Goal: Information Seeking & Learning: Learn about a topic

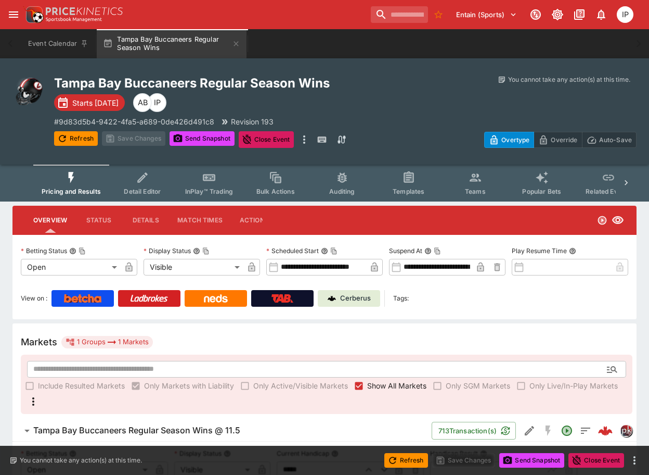
drag, startPoint x: 646, startPoint y: 240, endPoint x: 639, endPoint y: 240, distance: 6.8
click at [645, 240] on div "**********" at bounding box center [324, 460] width 649 height 508
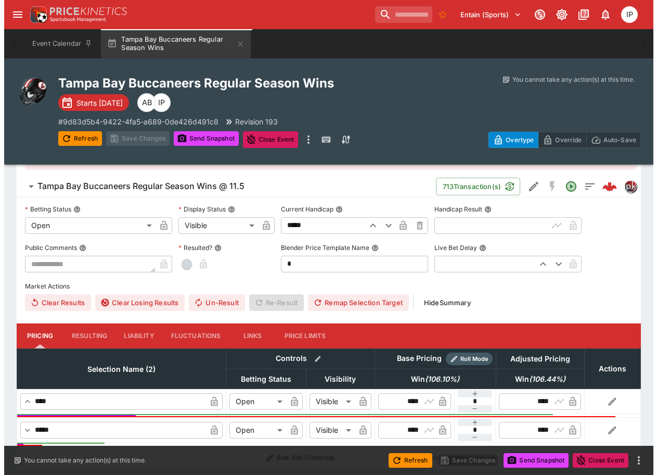
scroll to position [278, 0]
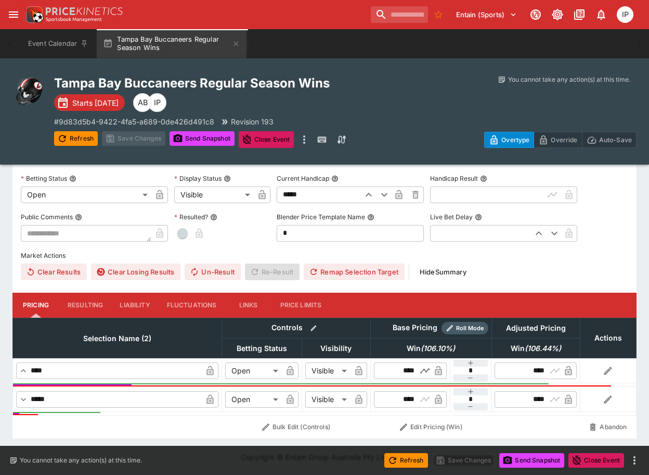
click at [424, 370] on icon "button" at bounding box center [425, 370] width 10 height 10
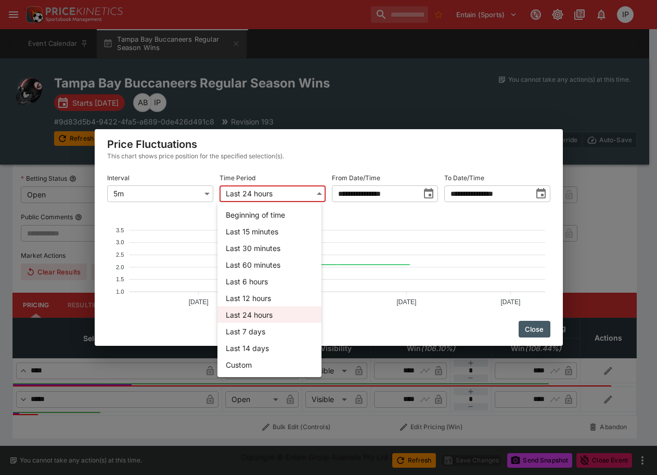
click at [293, 189] on body "**********" at bounding box center [328, 99] width 657 height 749
click at [271, 247] on li "Last 30 minutes" at bounding box center [270, 247] width 104 height 17
type input "**"
type input "**********"
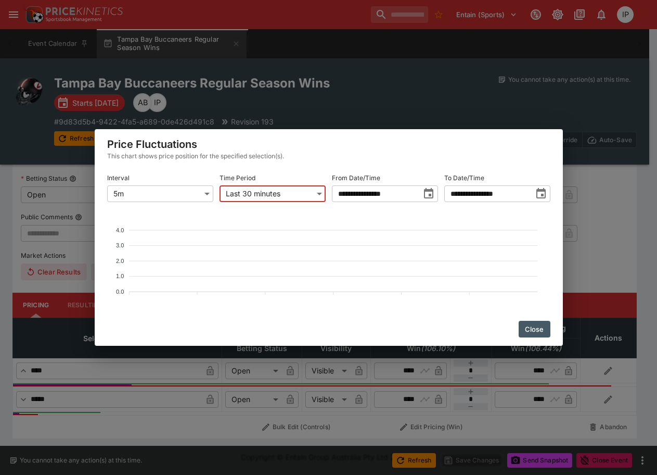
click at [286, 198] on body "**********" at bounding box center [328, 99] width 657 height 749
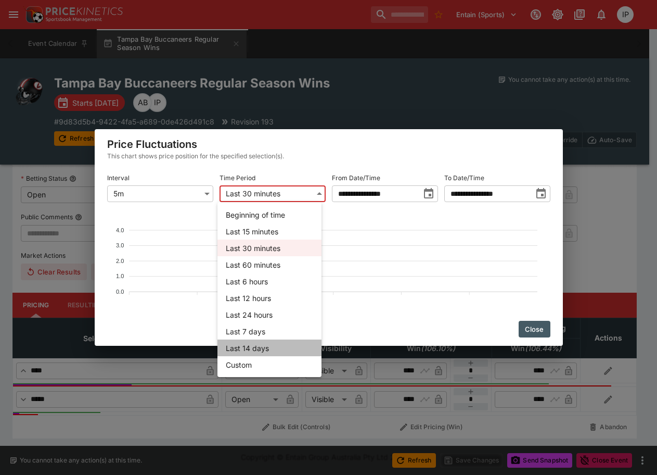
click at [274, 346] on li "Last 14 days" at bounding box center [270, 347] width 104 height 17
type input "*****"
type input "**********"
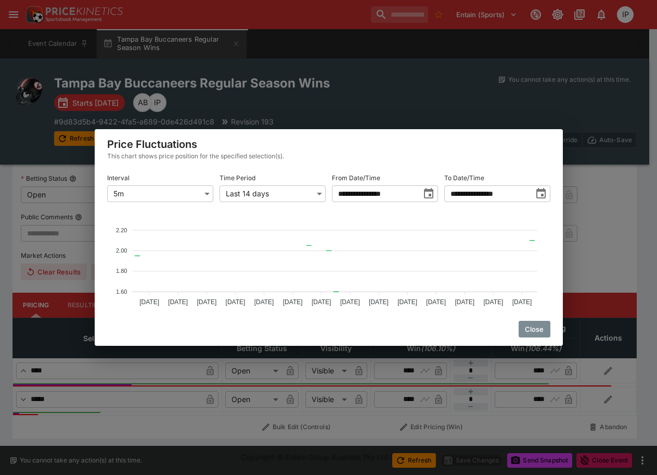
click at [537, 330] on button "Close" at bounding box center [535, 329] width 32 height 17
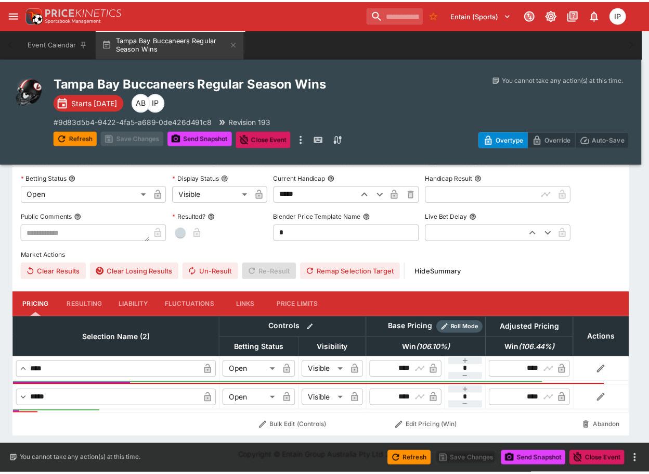
scroll to position [275, 0]
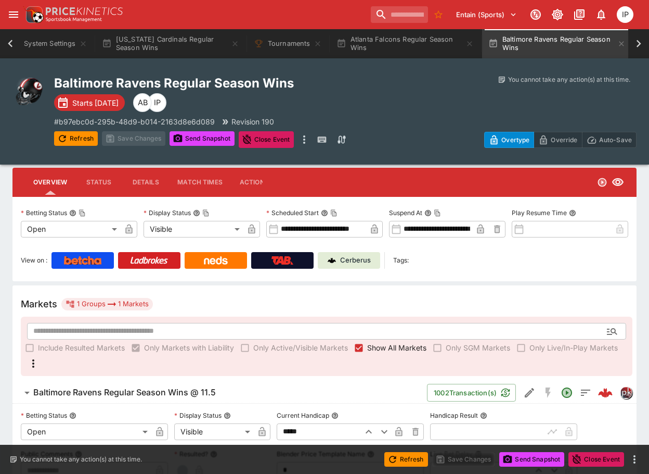
scroll to position [19, 0]
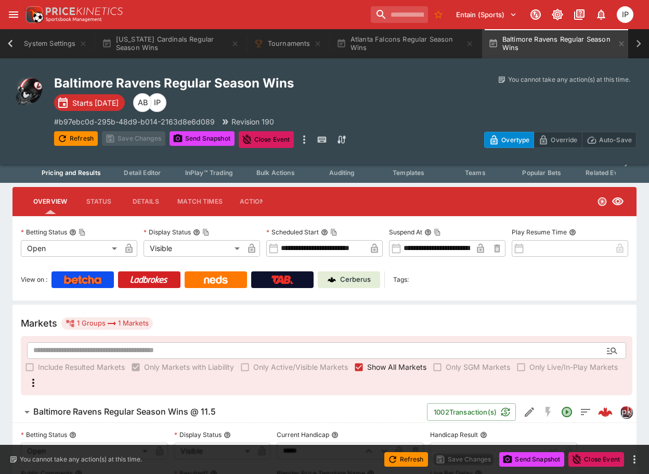
click at [636, 43] on icon at bounding box center [639, 43] width 15 height 15
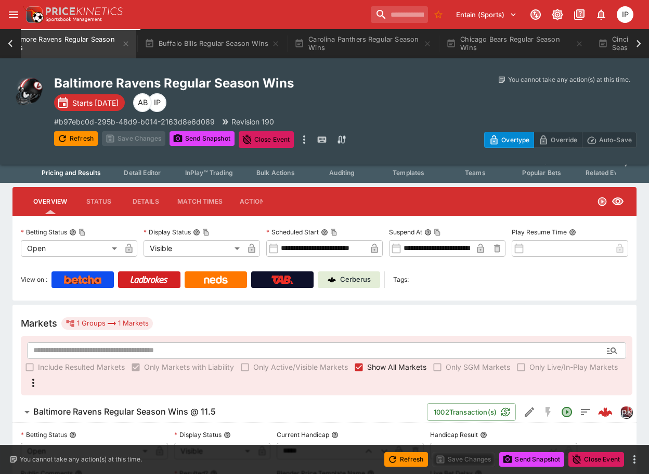
scroll to position [0, 611]
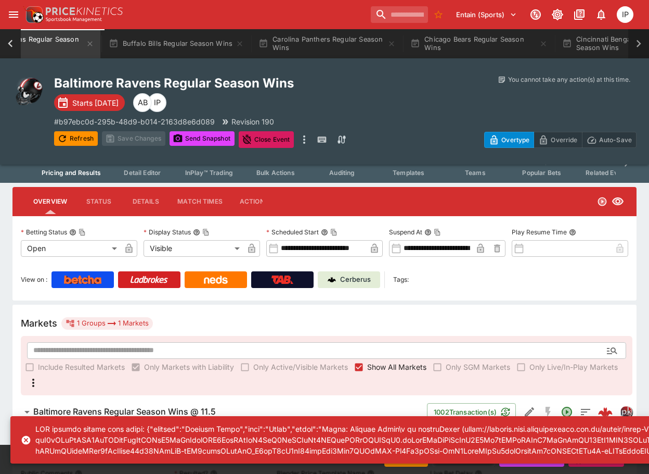
click at [638, 46] on icon at bounding box center [639, 43] width 5 height 7
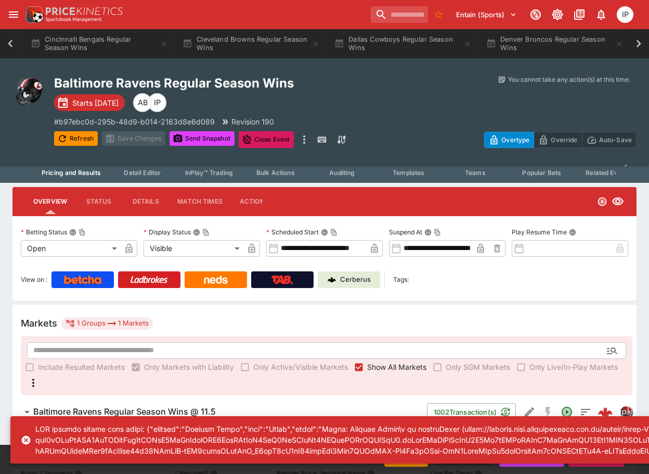
click at [638, 46] on icon at bounding box center [639, 43] width 5 height 7
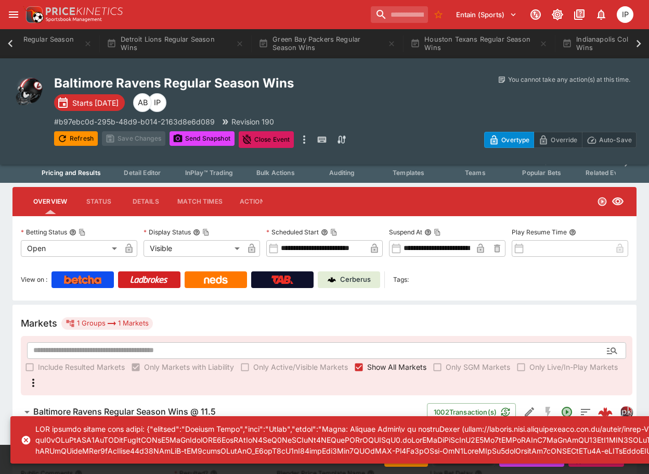
click at [638, 46] on icon at bounding box center [639, 43] width 5 height 7
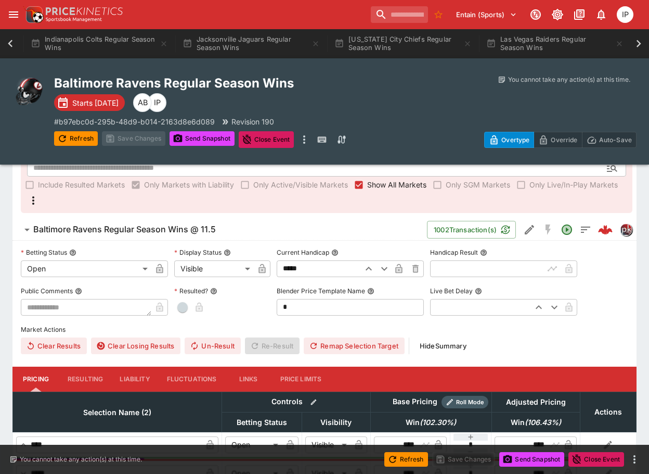
scroll to position [208, 0]
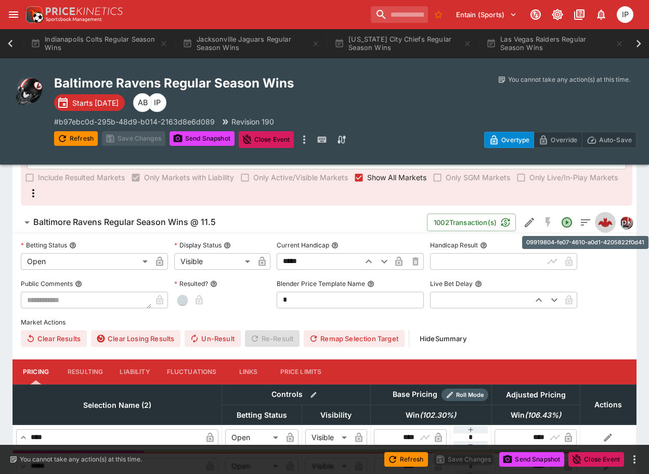
click at [606, 225] on img "09919804-fe07-4610-a0d1-4205822f0d41" at bounding box center [605, 222] width 15 height 15
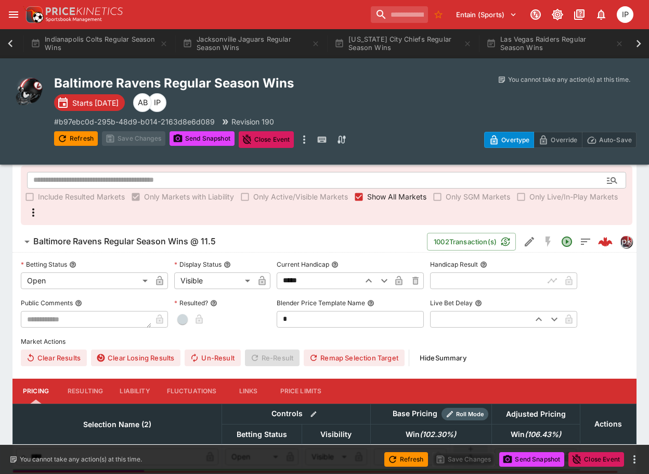
scroll to position [0, 0]
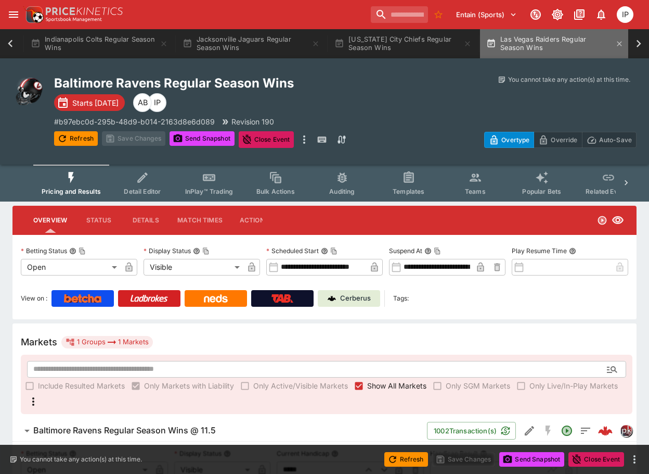
click at [557, 48] on button "Las Vegas Raiders Regular Season Wins" at bounding box center [555, 43] width 150 height 29
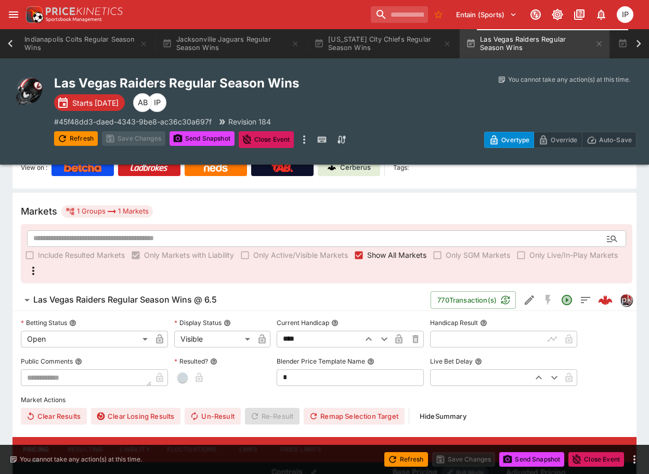
scroll to position [156, 0]
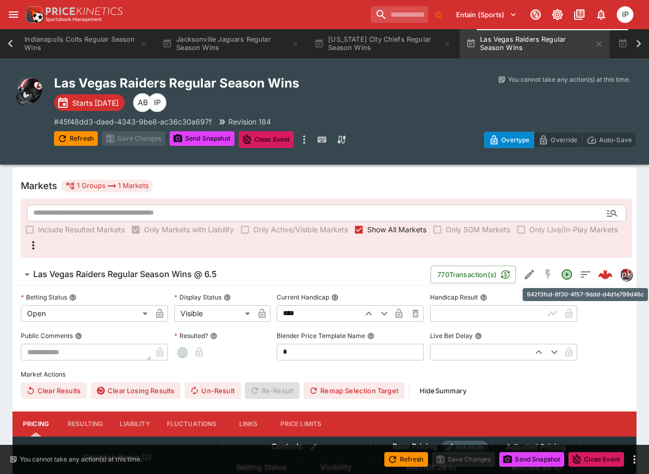
click at [609, 276] on img "942f3fcd-8f30-4f57-9ddd-d4d1e799d46c" at bounding box center [605, 274] width 15 height 15
click at [640, 35] on div at bounding box center [639, 43] width 21 height 29
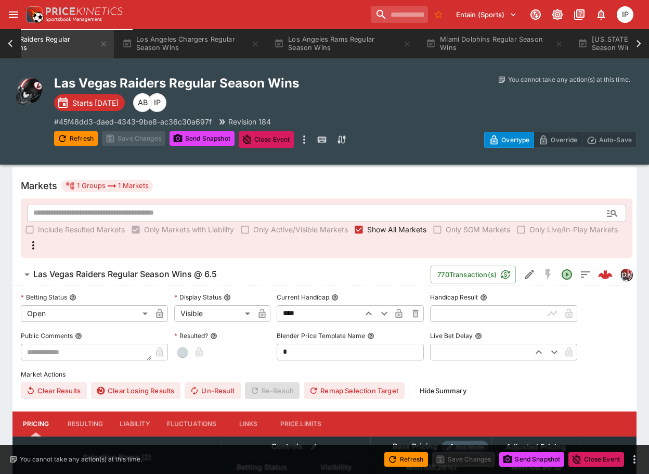
scroll to position [0, 2758]
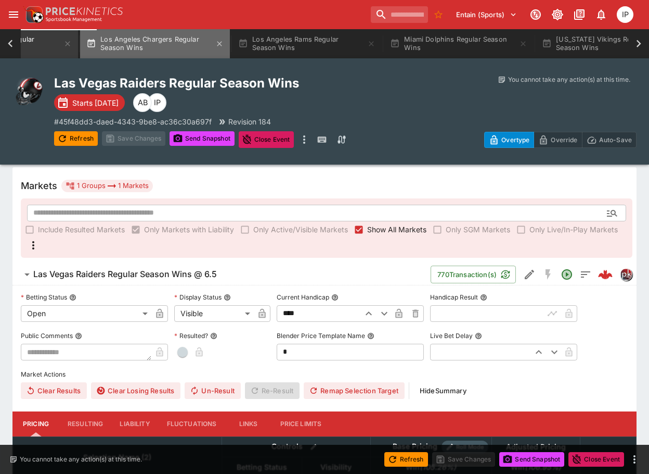
click at [162, 40] on button "Los Angeles Chargers Regular Season Wins" at bounding box center [155, 43] width 150 height 29
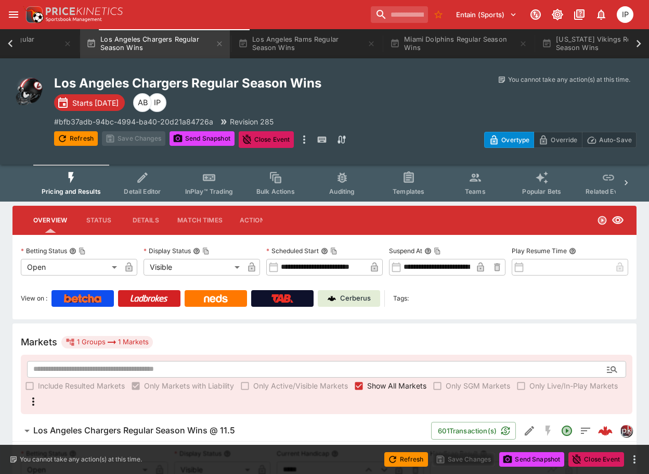
click at [524, 95] on div "You cannot take any action(s) at this time. You cannot take any action(s) at th…" at bounding box center [515, 86] width 243 height 22
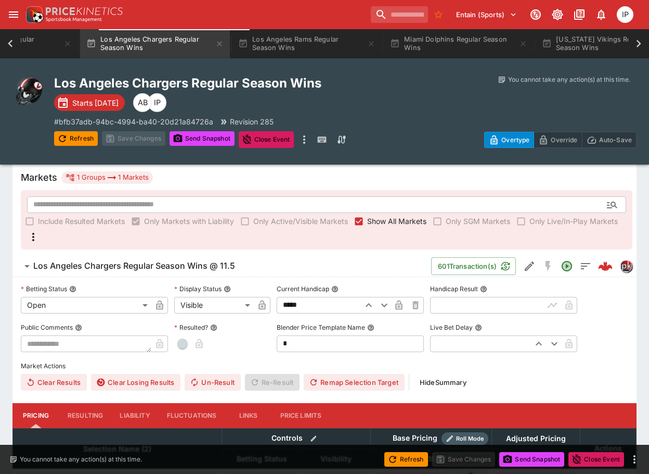
scroll to position [156, 0]
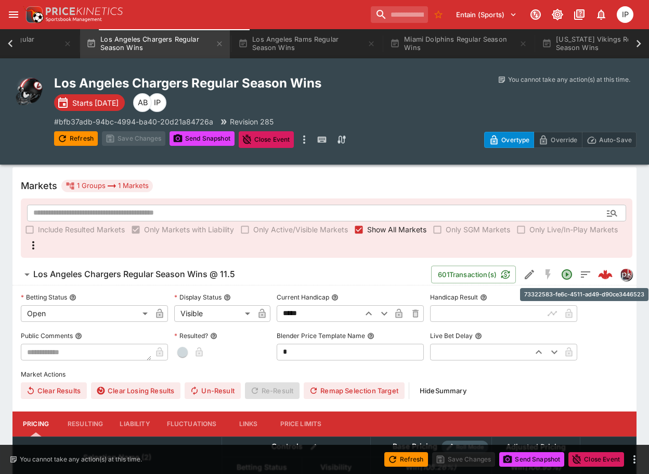
click at [600, 276] on img "73322583-fe6c-4511-ad49-d90ce3446523" at bounding box center [605, 274] width 15 height 15
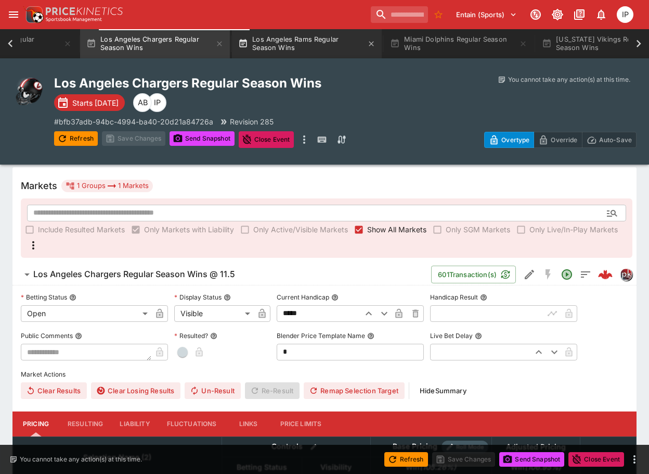
click at [316, 45] on button "Los Angeles Rams Regular Season Wins" at bounding box center [307, 43] width 150 height 29
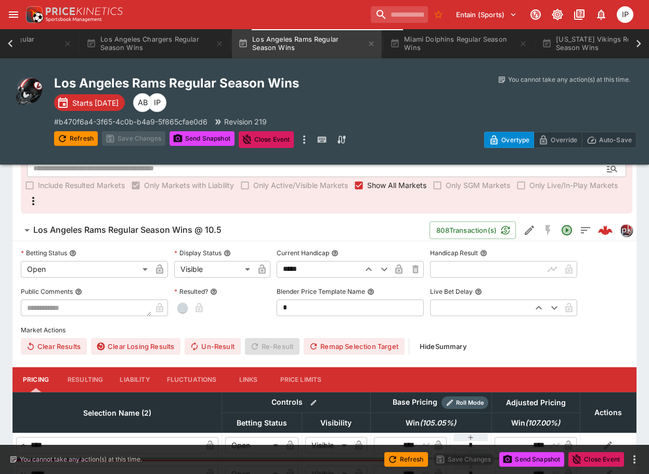
scroll to position [104, 0]
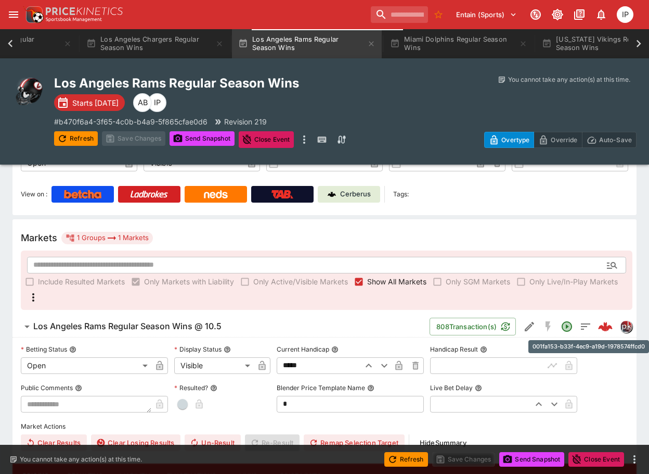
click at [609, 331] on img "001fa153-b33f-4ec9-a19d-1978574ffcd0" at bounding box center [605, 326] width 15 height 15
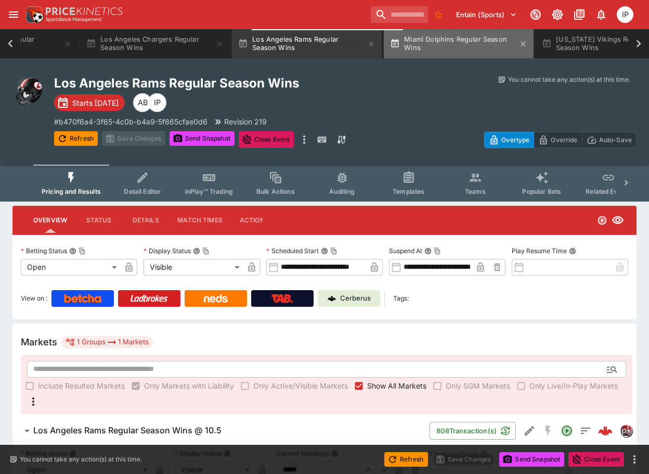
click at [471, 39] on button "Miami Dolphins Regular Season Wins" at bounding box center [459, 43] width 150 height 29
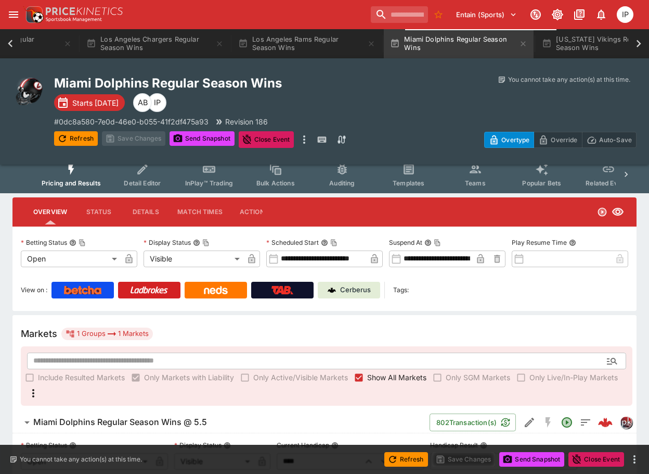
scroll to position [156, 0]
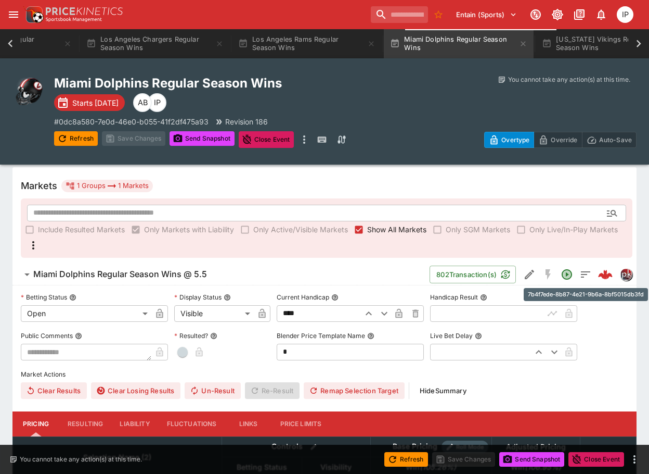
click at [600, 277] on img "7b4f7ede-8b87-4e21-9b6a-8bf5015db3fd" at bounding box center [605, 274] width 15 height 15
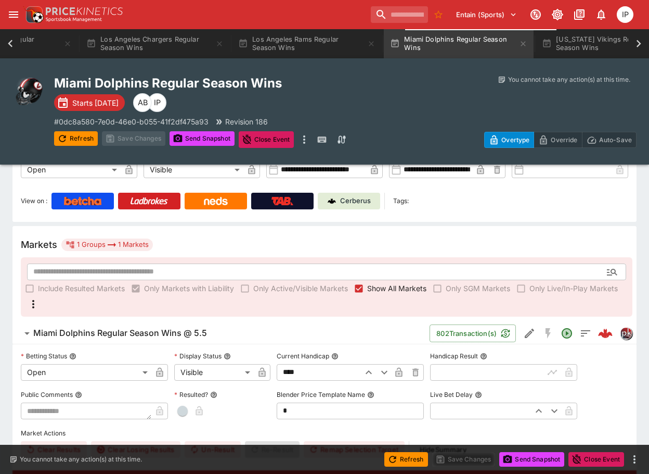
scroll to position [0, 0]
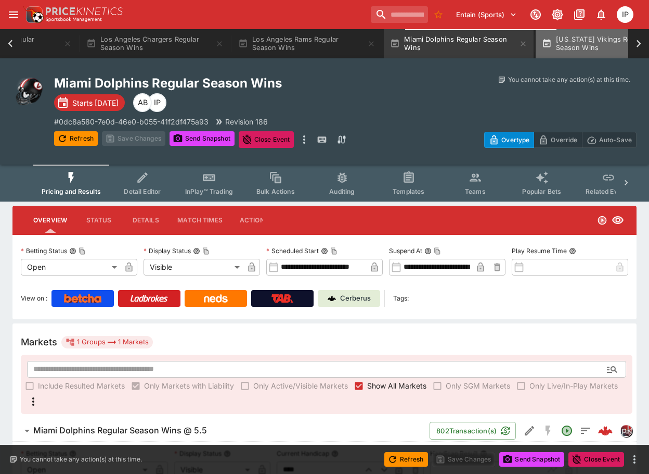
click at [589, 48] on button "[US_STATE] Vikings Regular Season Wins" at bounding box center [611, 43] width 150 height 29
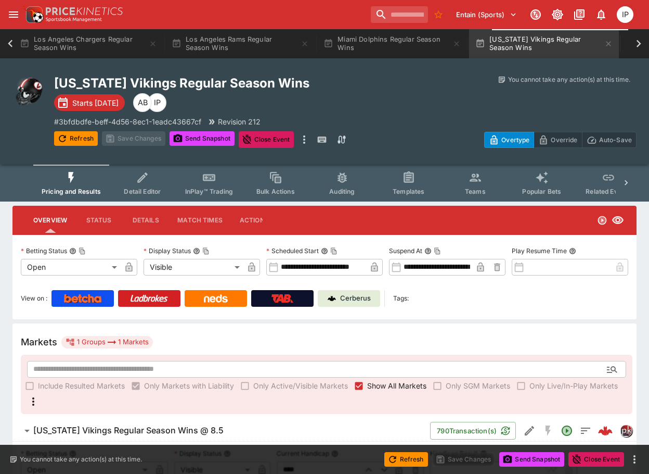
scroll to position [0, 2840]
click at [641, 42] on icon at bounding box center [639, 43] width 15 height 15
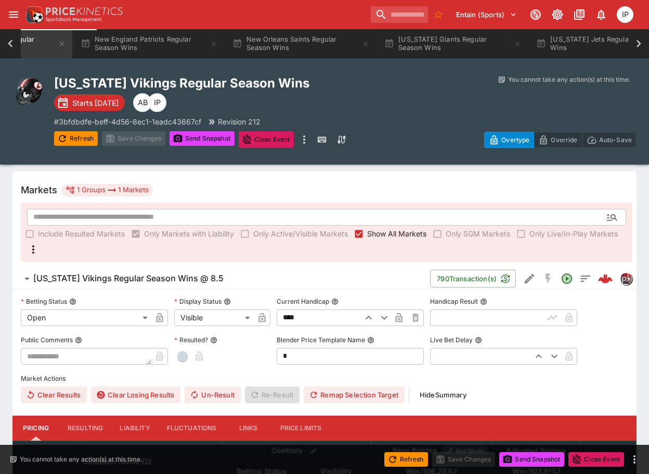
scroll to position [156, 0]
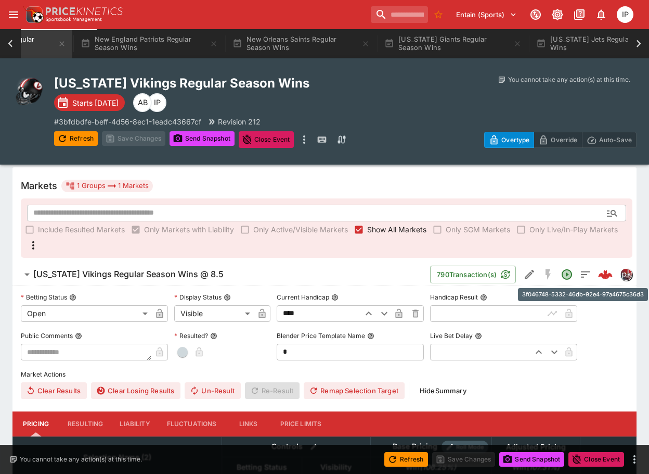
click at [600, 278] on img "3f046748-5332-46db-92e4-97a4675c36d3" at bounding box center [605, 274] width 15 height 15
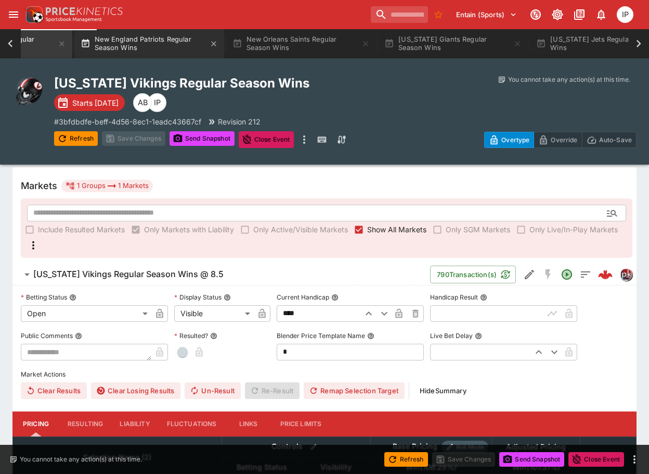
click at [152, 41] on button "New England Patriots Regular Season Wins" at bounding box center [149, 43] width 150 height 29
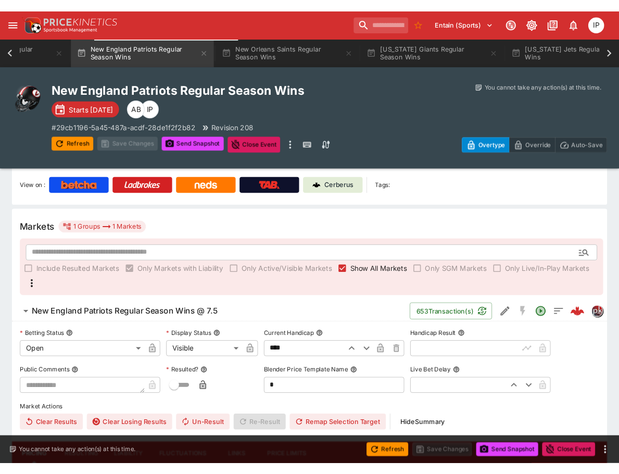
scroll to position [156, 0]
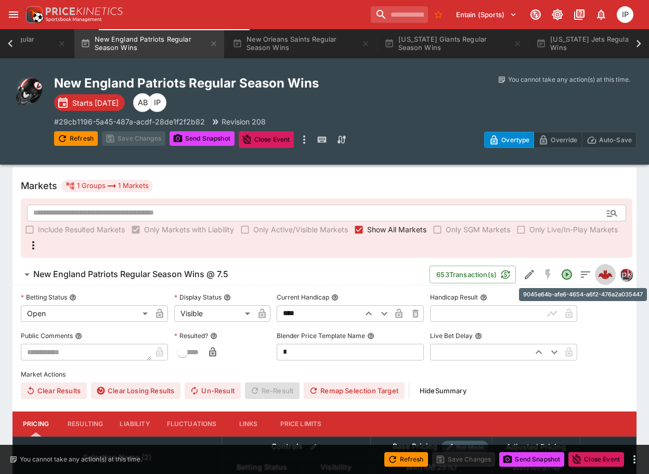
click at [606, 278] on img "9045e64b-afe6-4654-a6f2-476a2a035447" at bounding box center [605, 274] width 15 height 15
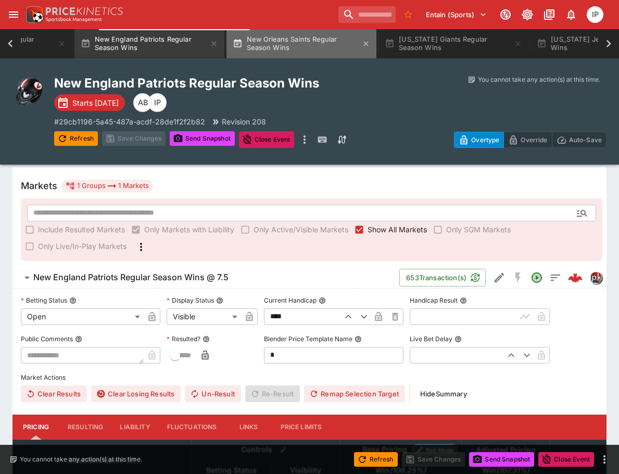
click at [293, 54] on button "New Orleans Saints Regular Season Wins" at bounding box center [301, 43] width 150 height 29
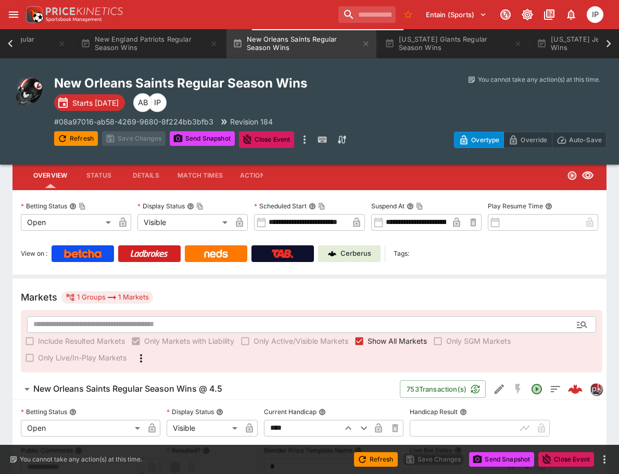
scroll to position [104, 0]
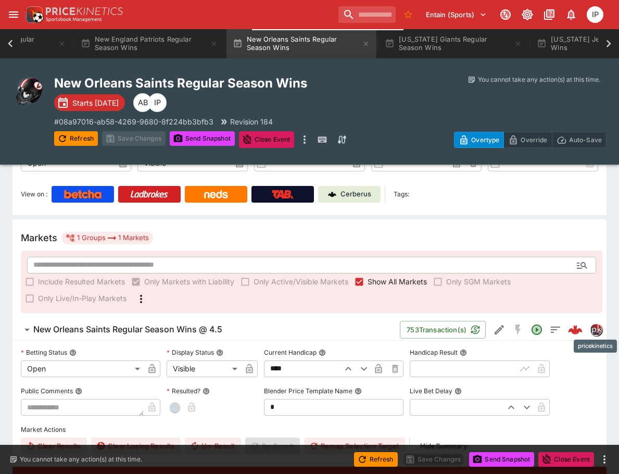
click at [594, 330] on img "pricekinetics" at bounding box center [595, 329] width 11 height 11
click at [574, 329] on img "e6c5d710-ee8b-4aa8-b96e-b817aecebf0d" at bounding box center [575, 329] width 15 height 15
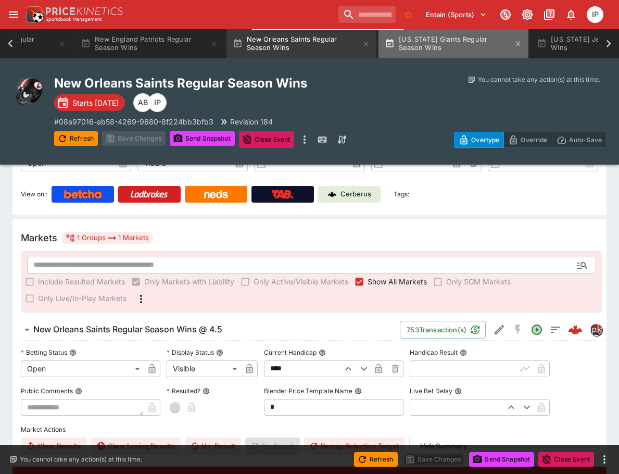
click at [506, 45] on button "[US_STATE] Giants Regular Season Wins" at bounding box center [453, 43] width 150 height 29
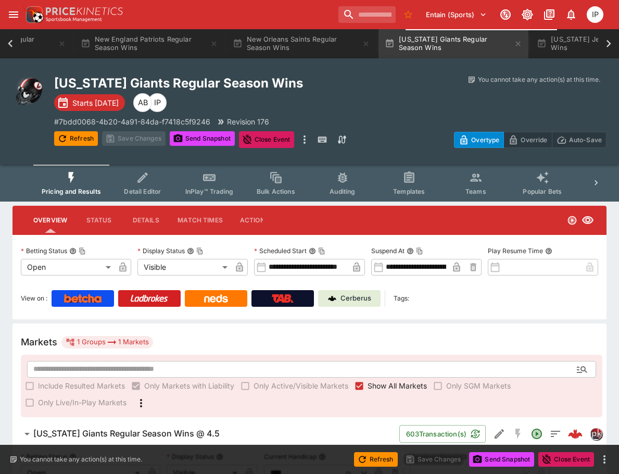
click at [612, 46] on icon at bounding box center [608, 43] width 15 height 15
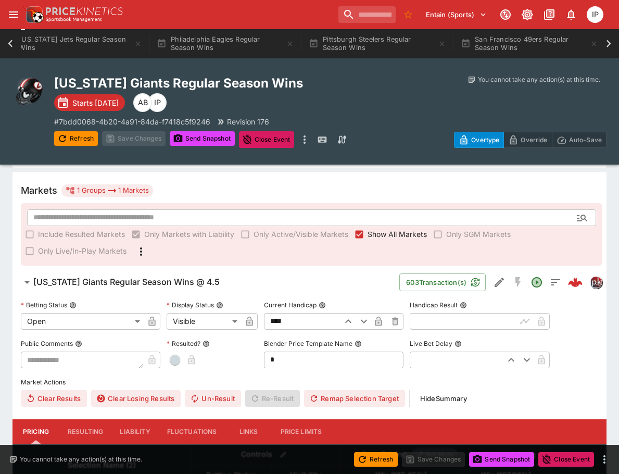
scroll to position [208, 0]
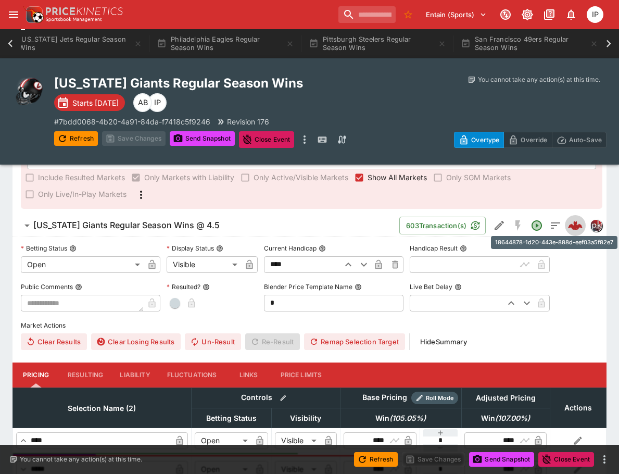
click at [575, 225] on img "18644878-1d20-443e-888d-eef03a5f82e7" at bounding box center [575, 225] width 15 height 15
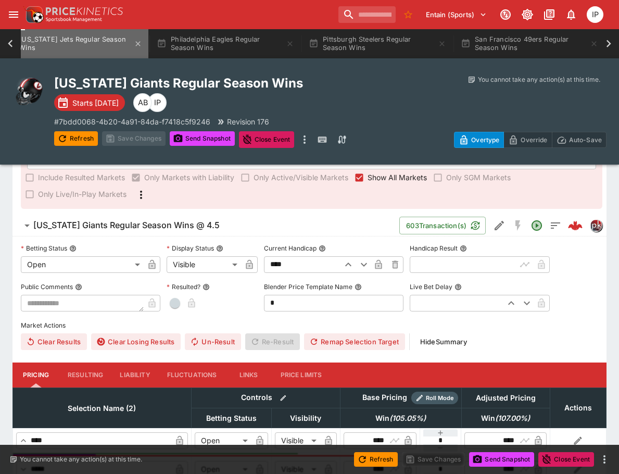
click at [108, 47] on button "[US_STATE] Jets Regular Season Wins" at bounding box center [73, 43] width 150 height 29
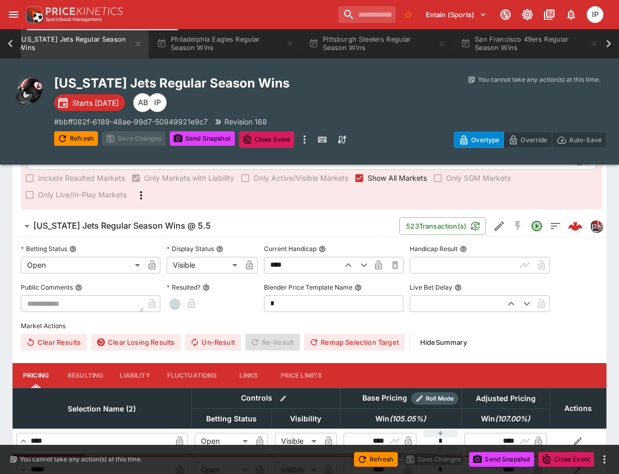
scroll to position [208, 0]
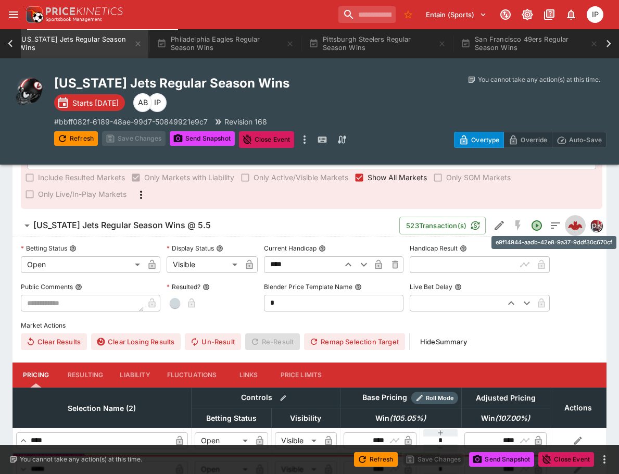
click at [572, 229] on img "e9f14944-aadb-42e8-9a37-9ddf30c670cf" at bounding box center [575, 225] width 15 height 15
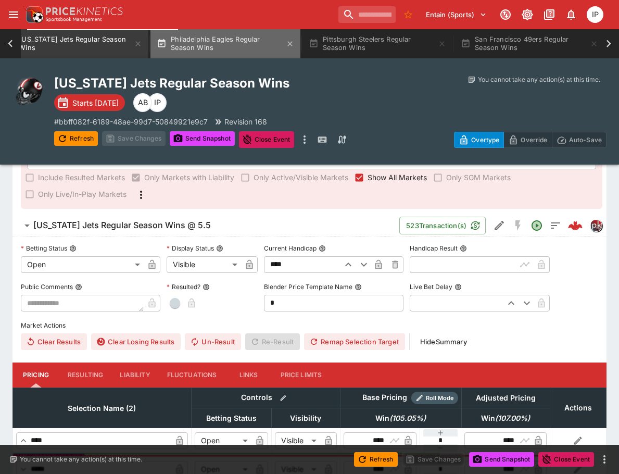
click at [225, 31] on button "Philadelphia Eagles Regular Season Wins" at bounding box center [225, 43] width 150 height 29
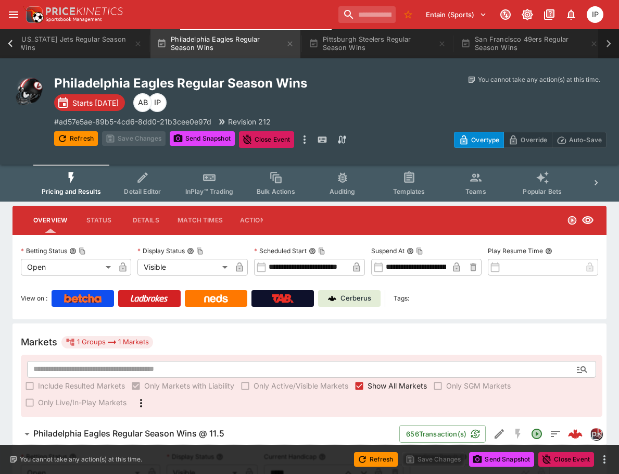
click at [615, 44] on icon at bounding box center [608, 43] width 15 height 15
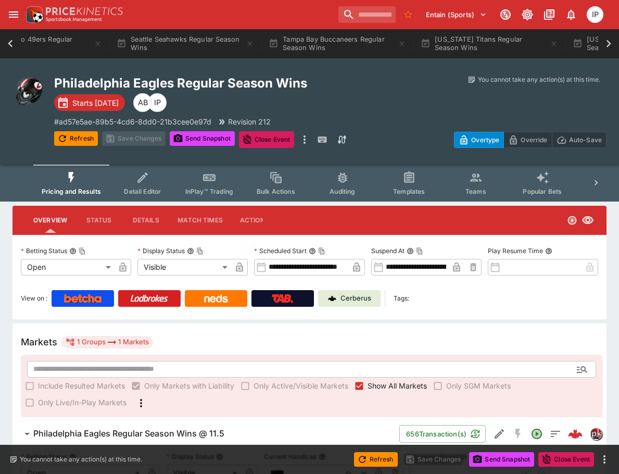
scroll to position [0, 4435]
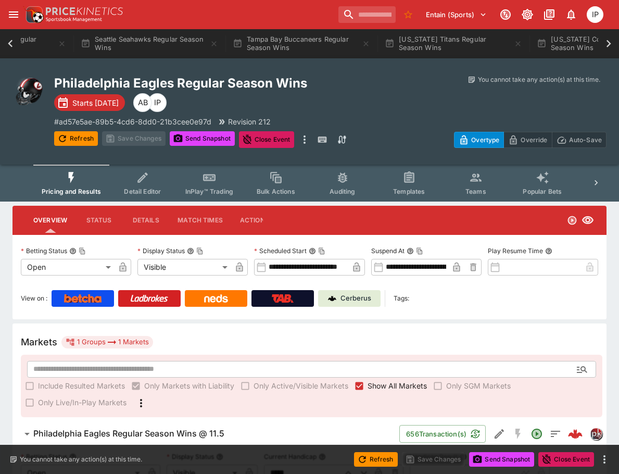
click at [13, 45] on icon at bounding box center [10, 43] width 15 height 15
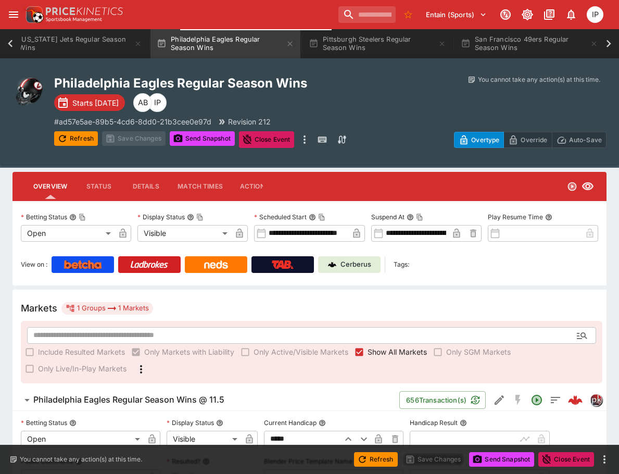
scroll to position [52, 0]
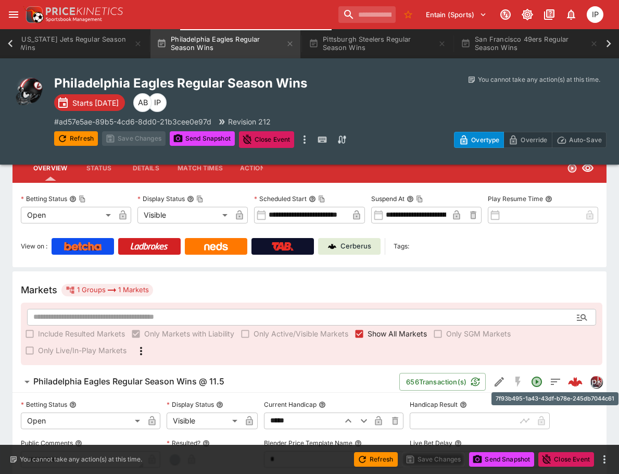
click at [569, 381] on img "7f93b495-1a43-43df-b78e-245db7044c61" at bounding box center [575, 381] width 15 height 15
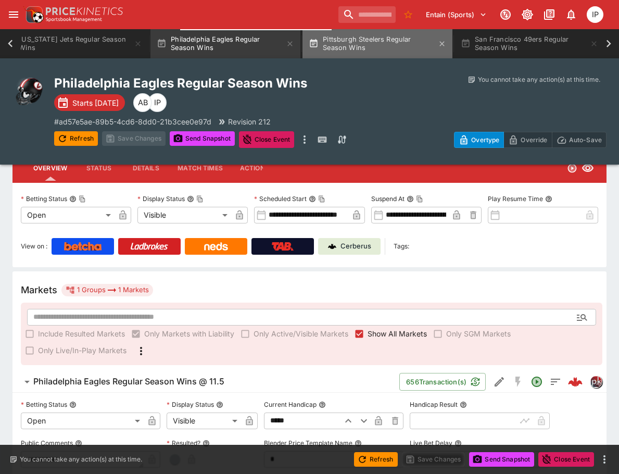
click at [364, 42] on button "Pittsburgh Steelers Regular Season Wins" at bounding box center [377, 43] width 150 height 29
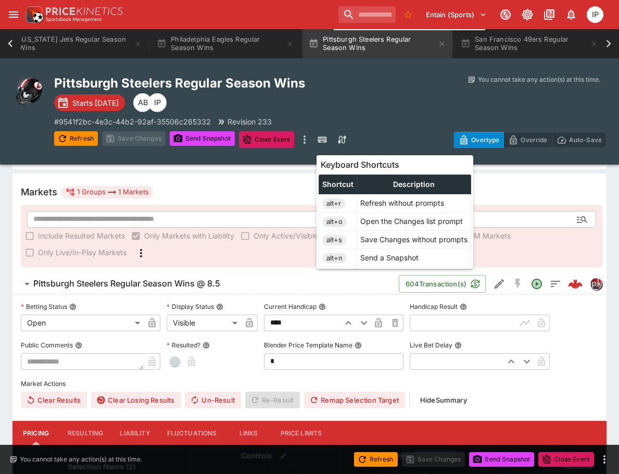
scroll to position [156, 0]
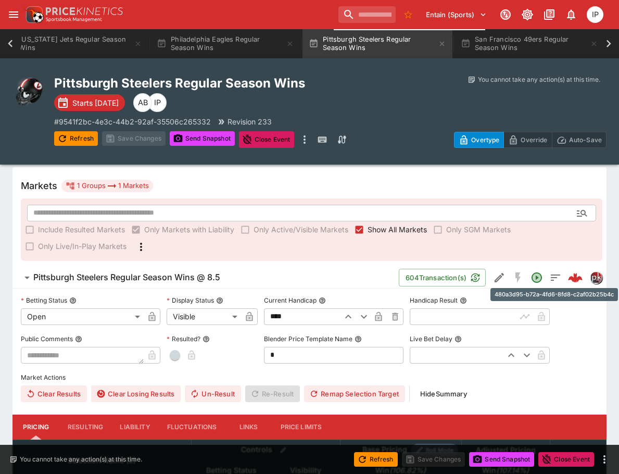
click at [572, 273] on img "480a3d95-b72a-4fd6-8fd8-c2af02b25b4c" at bounding box center [575, 277] width 15 height 15
click at [610, 41] on icon at bounding box center [608, 43] width 15 height 15
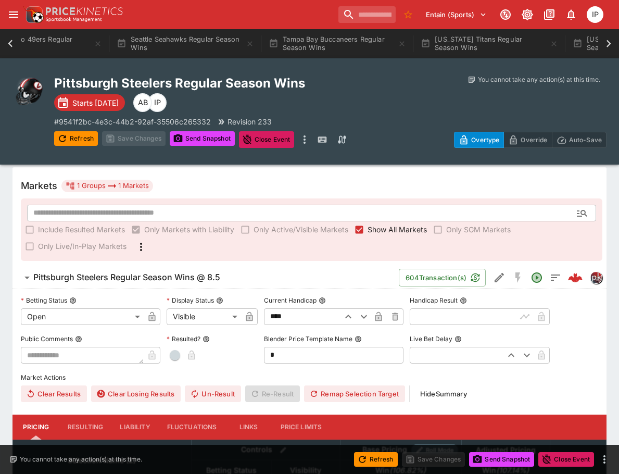
scroll to position [0, 4435]
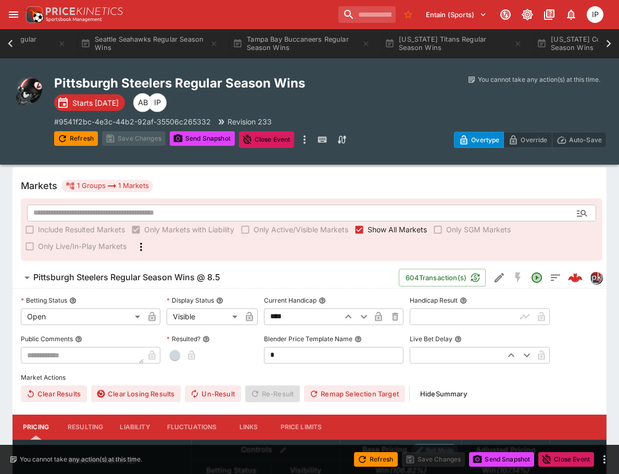
click at [8, 44] on icon at bounding box center [10, 43] width 15 height 15
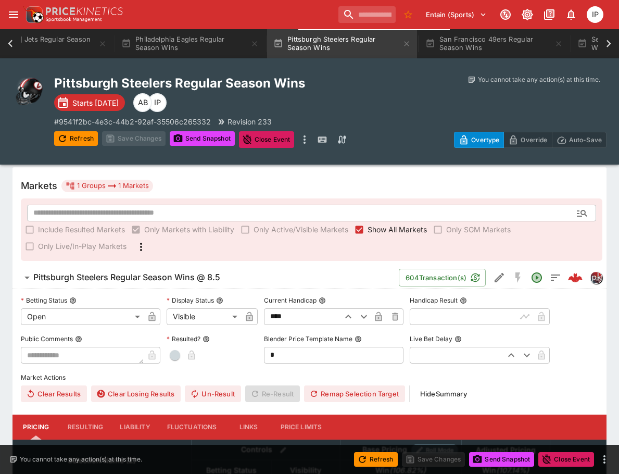
scroll to position [0, 3904]
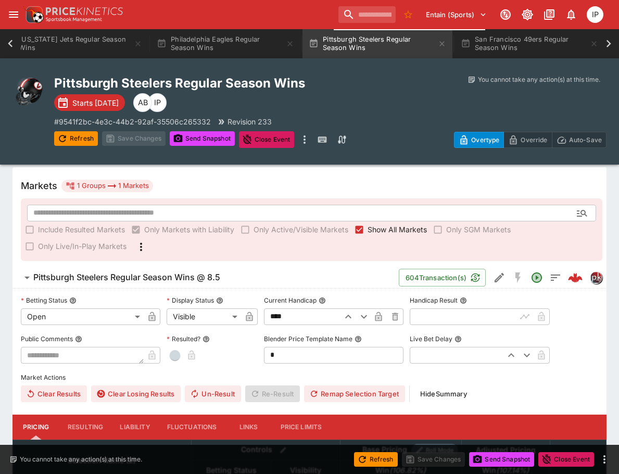
click at [615, 45] on icon at bounding box center [608, 43] width 15 height 15
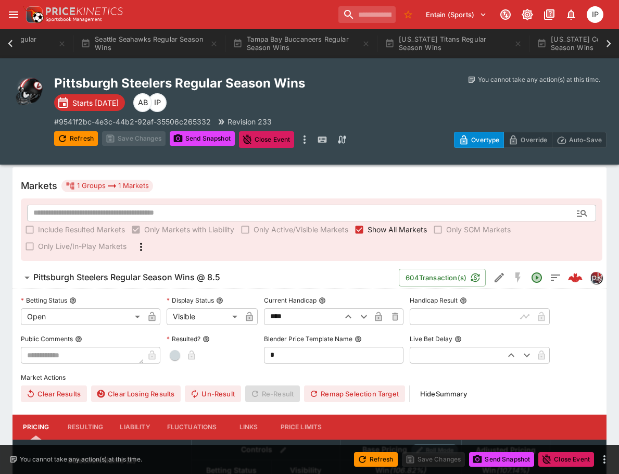
click at [609, 43] on icon at bounding box center [608, 43] width 5 height 7
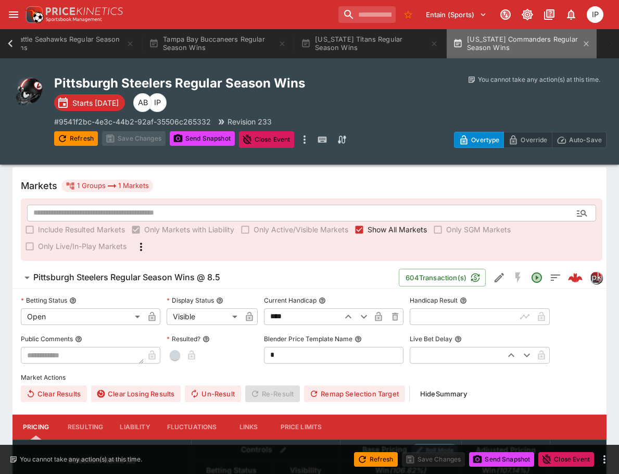
click at [485, 36] on button "[US_STATE] Commanders Regular Season Wins" at bounding box center [521, 43] width 150 height 29
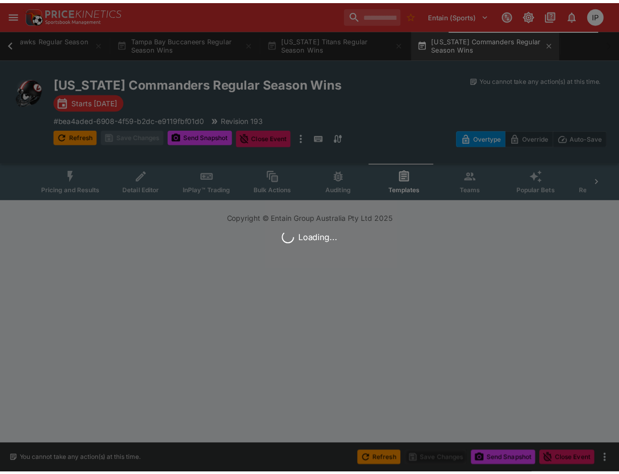
scroll to position [0, 4551]
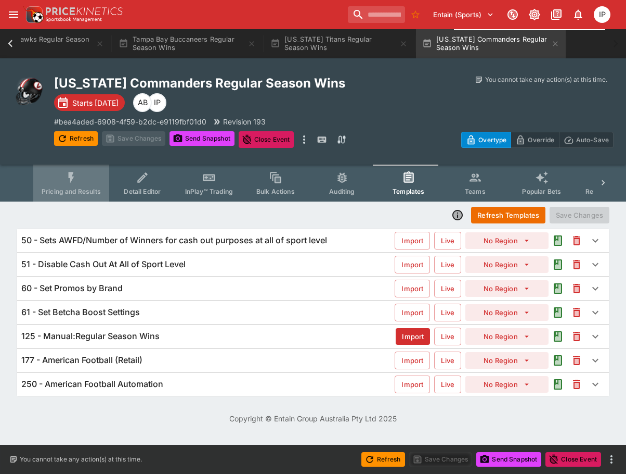
click at [73, 181] on icon "Event type filters" at bounding box center [72, 178] width 14 height 14
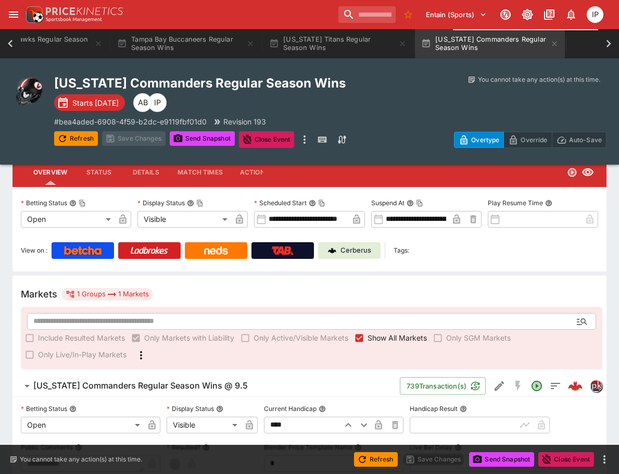
scroll to position [104, 0]
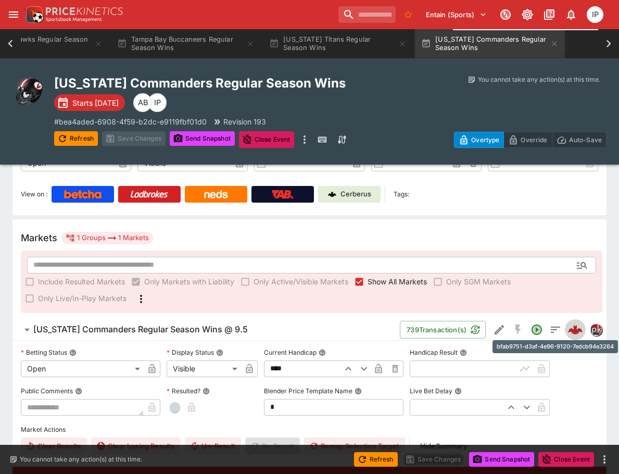
click at [578, 330] on img "bfab9751-d3af-4e96-9120-7edcb94e3264" at bounding box center [575, 329] width 15 height 15
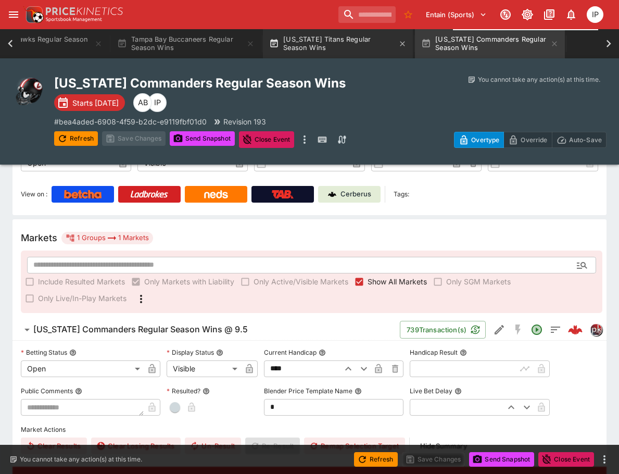
click at [364, 46] on button "[US_STATE] Titans Regular Season Wins" at bounding box center [338, 43] width 150 height 29
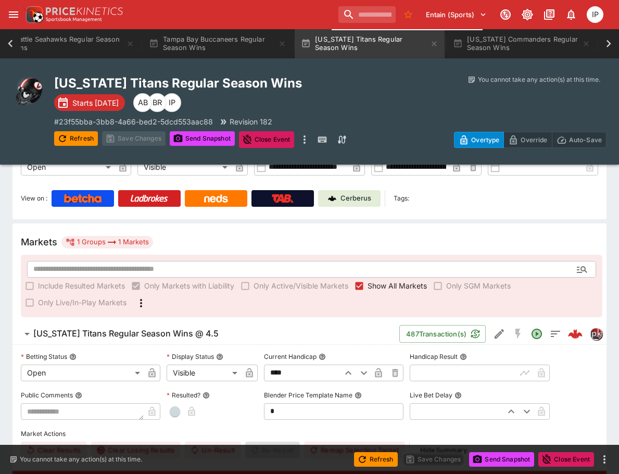
scroll to position [104, 0]
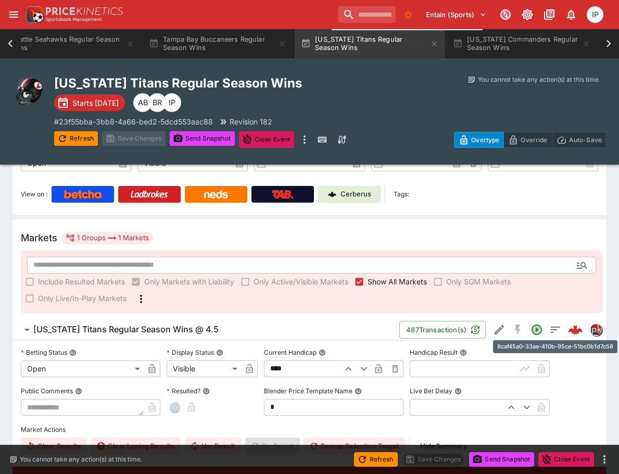
click at [580, 332] on img "8caf45a0-33ae-410b-95ce-51bc0b1d7c58" at bounding box center [575, 329] width 15 height 15
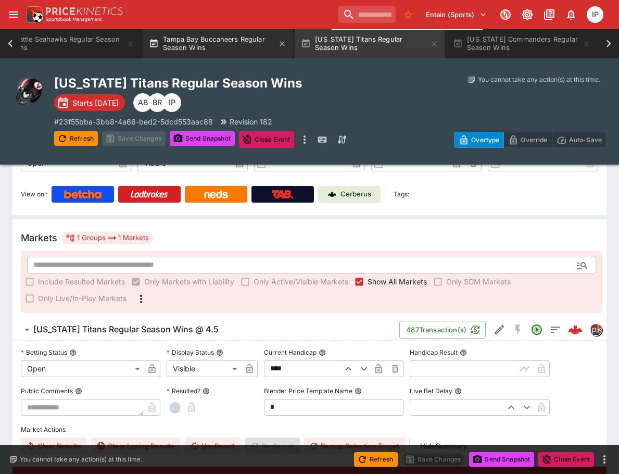
click at [246, 48] on button "Tampa Bay Buccaneers Regular Season Wins" at bounding box center [218, 43] width 150 height 29
